Goal: Task Accomplishment & Management: Manage account settings

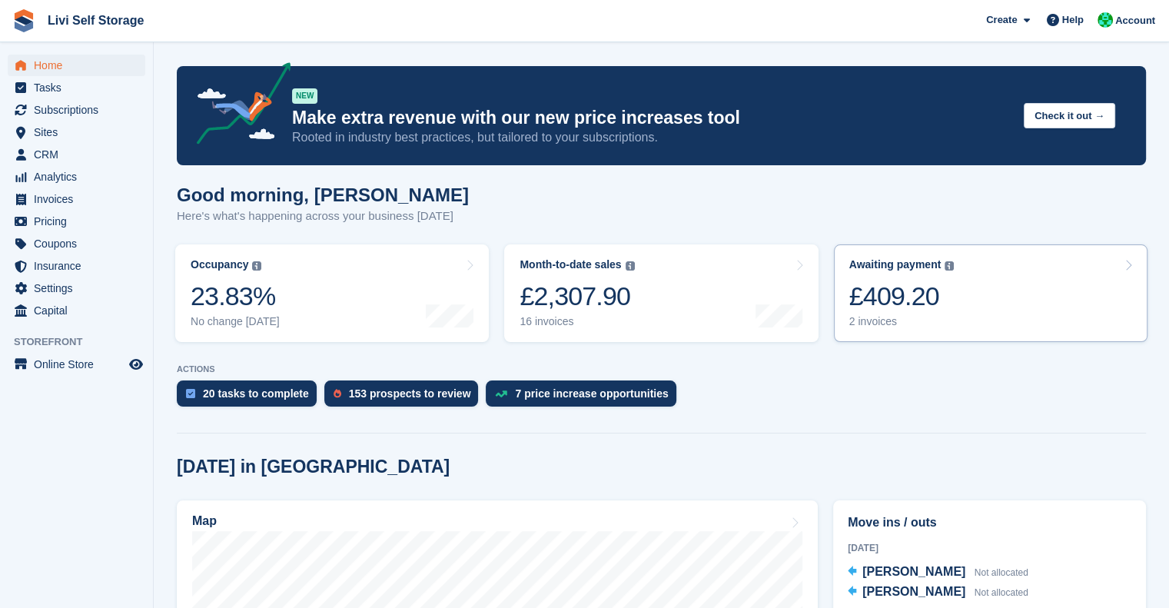
click at [901, 294] on div "£409.20" at bounding box center [901, 297] width 105 height 32
click at [891, 290] on div "£409.20" at bounding box center [901, 297] width 105 height 32
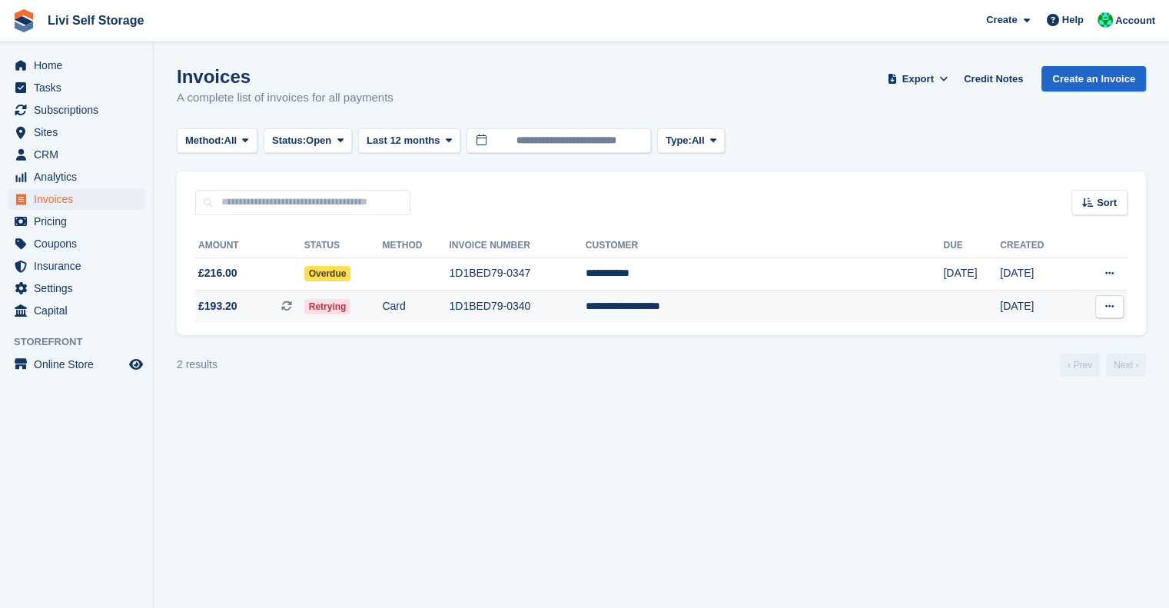
click at [718, 307] on td "**********" at bounding box center [765, 307] width 358 height 32
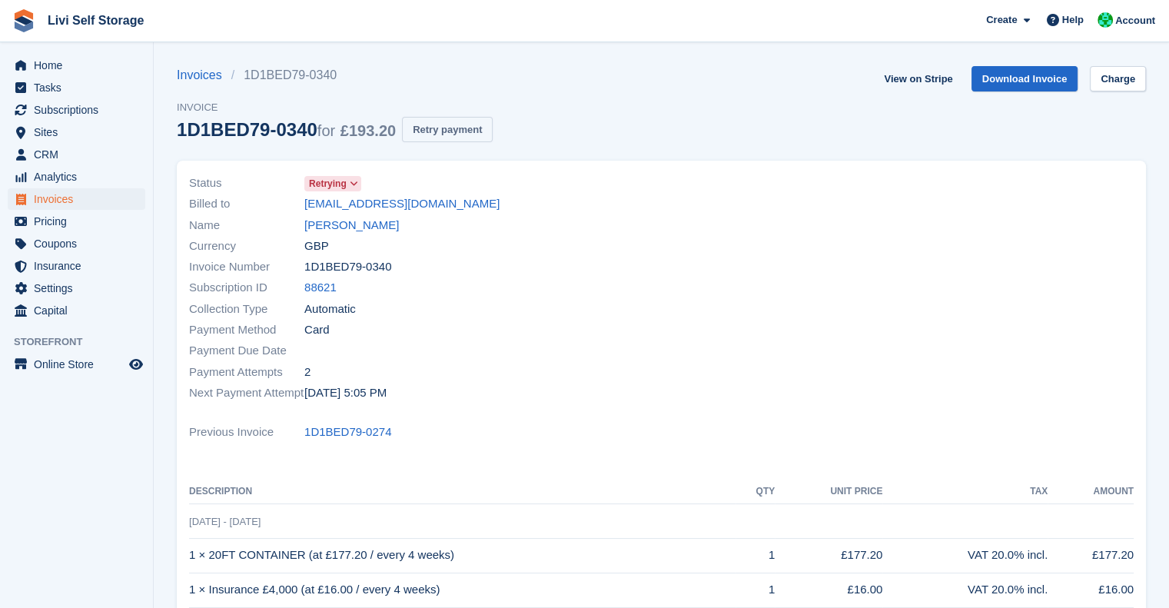
click at [437, 127] on button "Retry payment" at bounding box center [447, 129] width 91 height 25
click at [48, 55] on span "Home" at bounding box center [80, 66] width 92 height 22
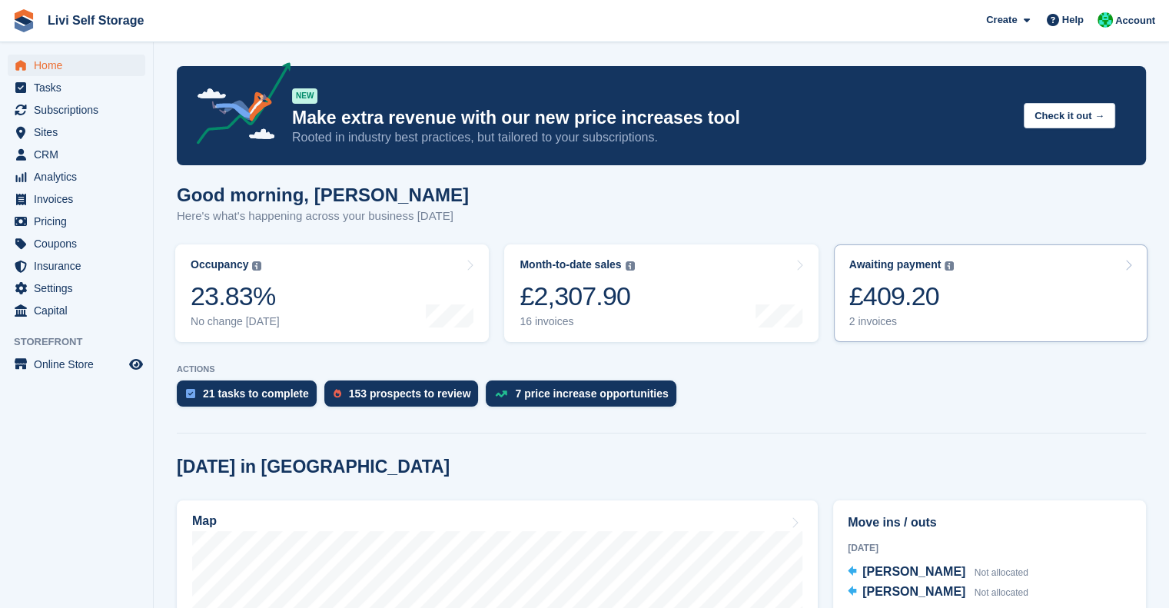
click at [882, 312] on div "£409.20" at bounding box center [901, 297] width 105 height 32
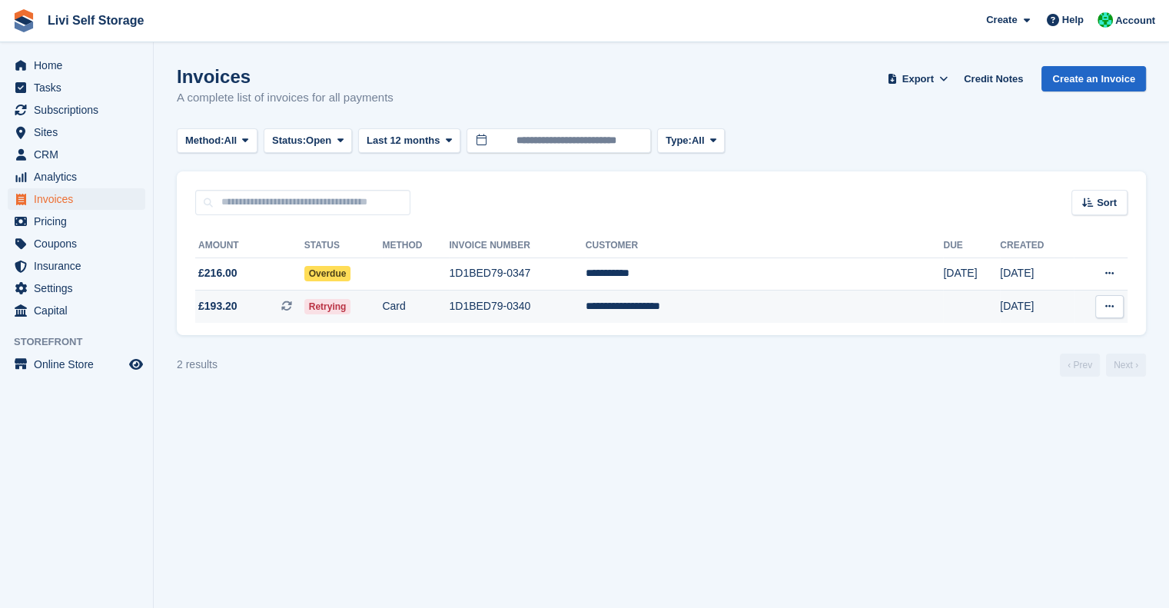
click at [585, 304] on td "1D1BED79-0340" at bounding box center [517, 307] width 136 height 32
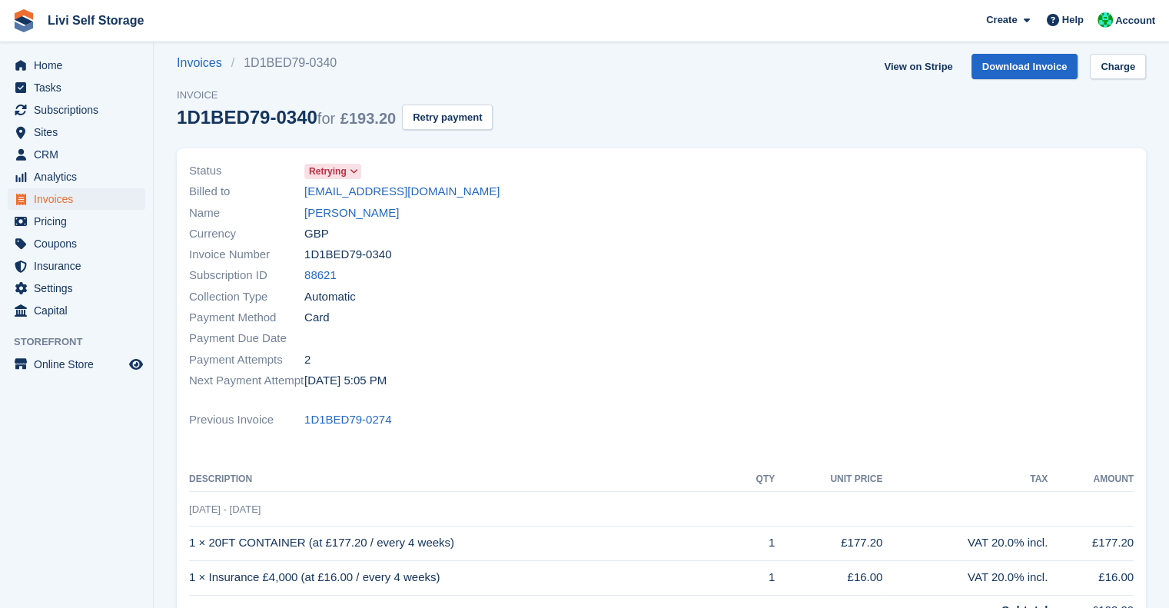
scroll to position [12, 0]
click at [368, 211] on link "[PERSON_NAME]" at bounding box center [351, 213] width 95 height 18
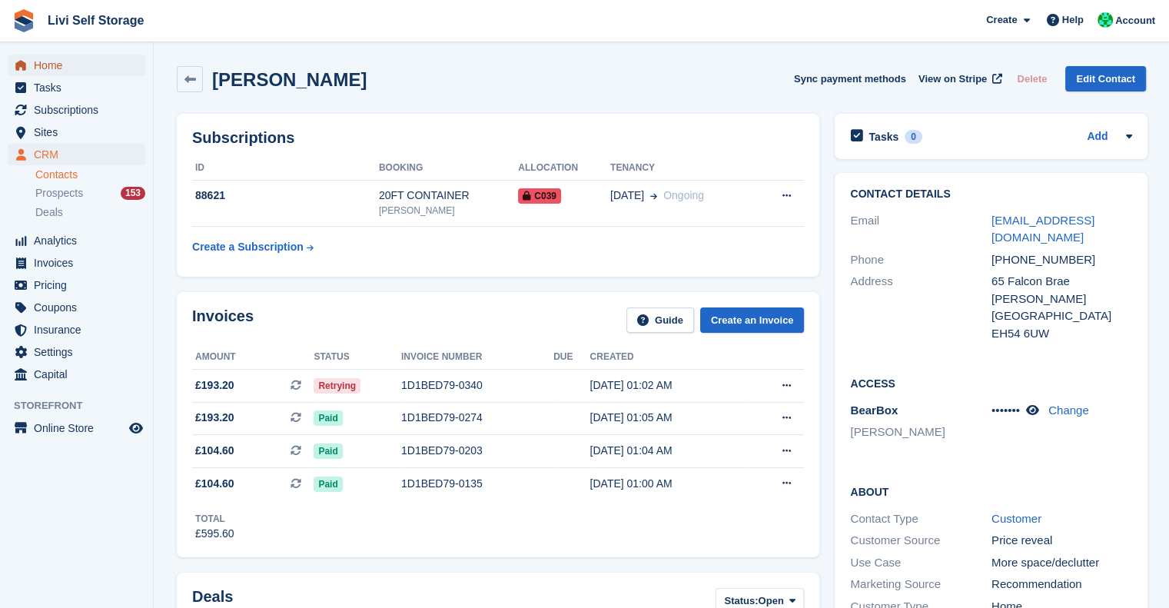
click at [55, 70] on span "Home" at bounding box center [80, 66] width 92 height 22
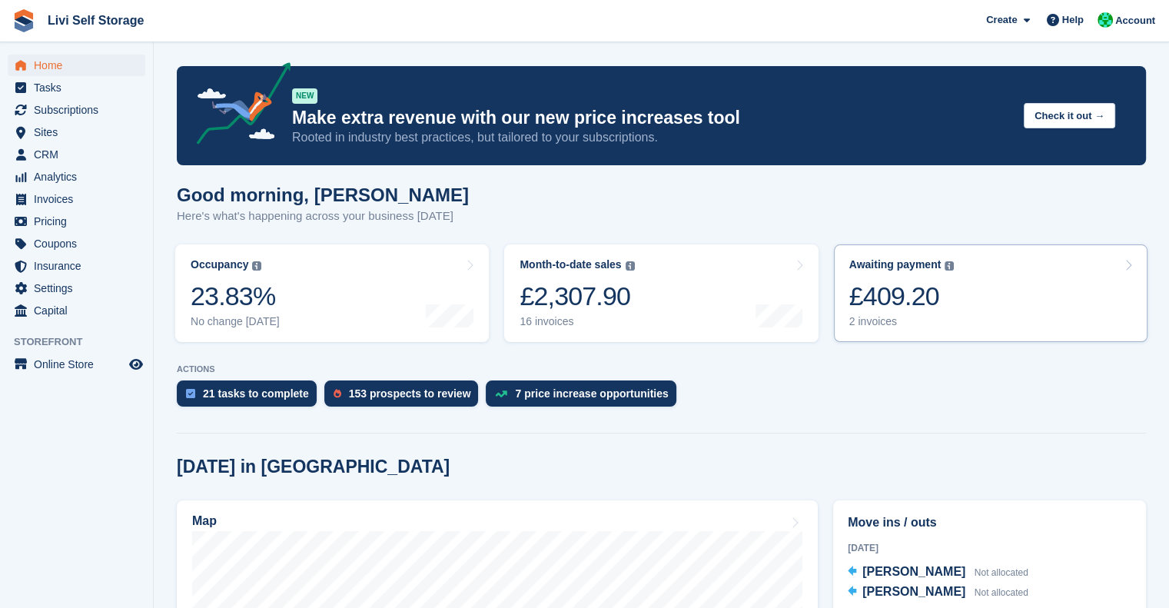
click at [898, 278] on div "Awaiting payment The total outstanding balance on all open invoices. £409.20 2 …" at bounding box center [901, 293] width 105 height 70
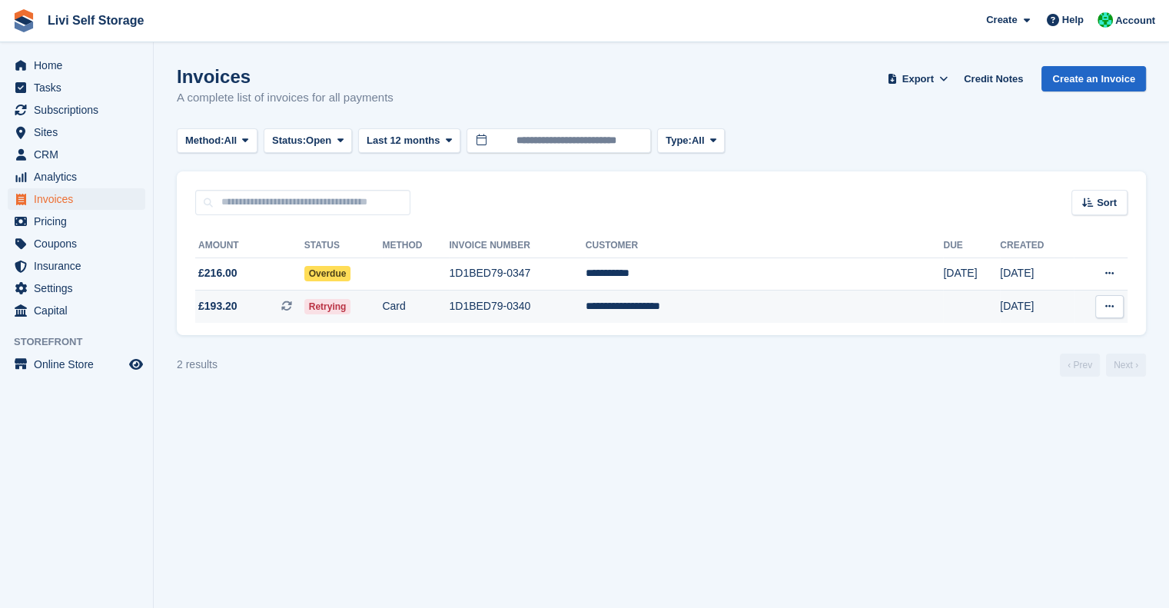
click at [743, 308] on td "**********" at bounding box center [765, 307] width 358 height 32
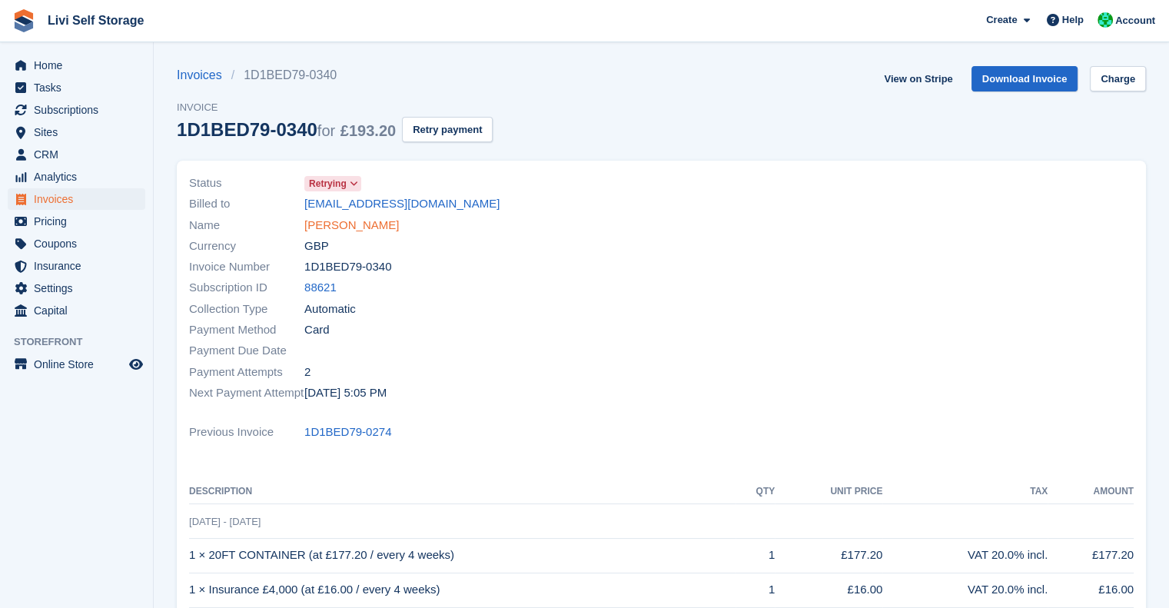
click at [383, 227] on link "Charlotte Middleton" at bounding box center [351, 226] width 95 height 18
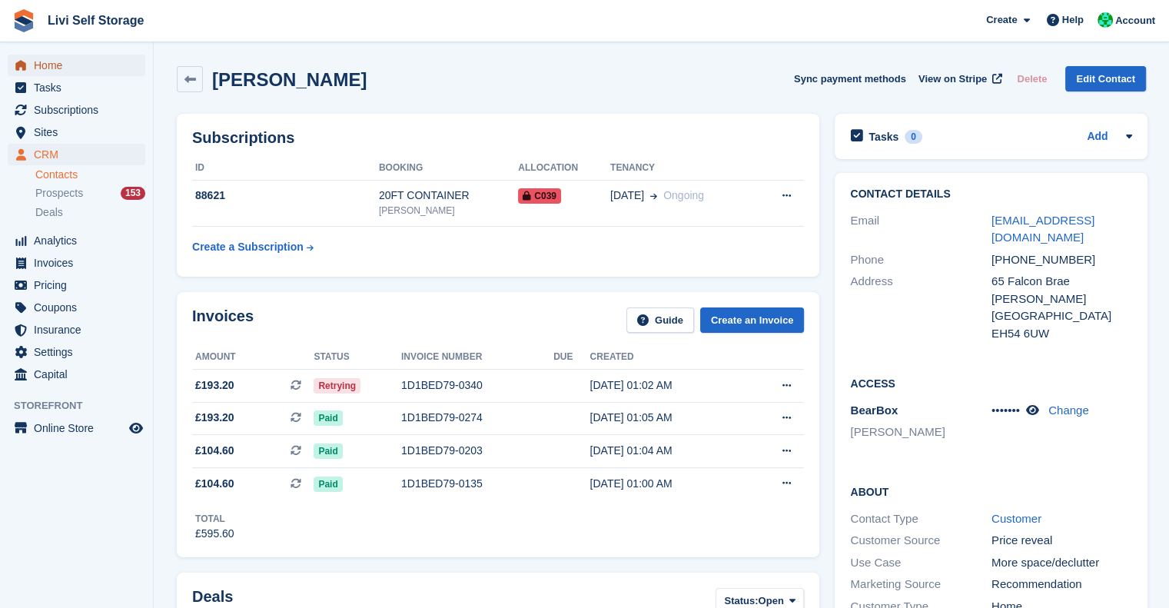
click at [47, 64] on span "Home" at bounding box center [80, 66] width 92 height 22
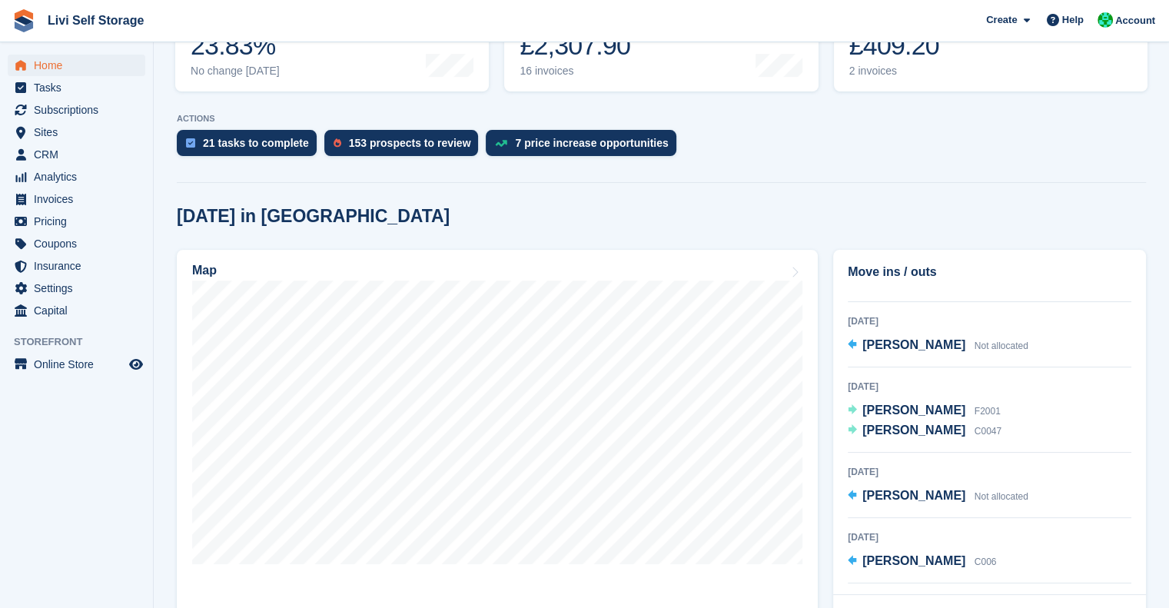
scroll to position [138, 0]
